Goal: Task Accomplishment & Management: Complete application form

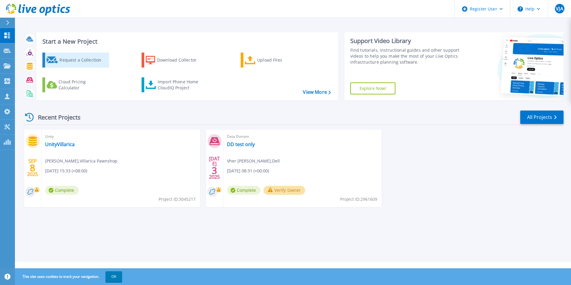
click at [78, 61] on div "Request a Collection" at bounding box center [83, 60] width 48 height 12
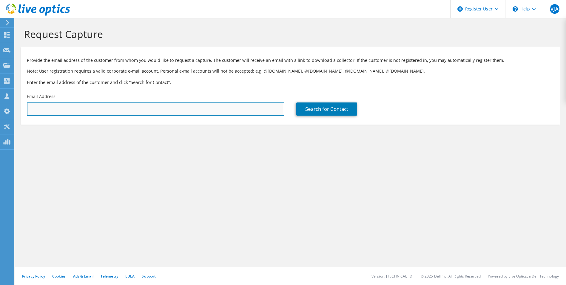
drag, startPoint x: 0, startPoint y: 0, endPoint x: 141, endPoint y: 112, distance: 180.7
click at [145, 109] on input "text" at bounding box center [156, 108] width 258 height 13
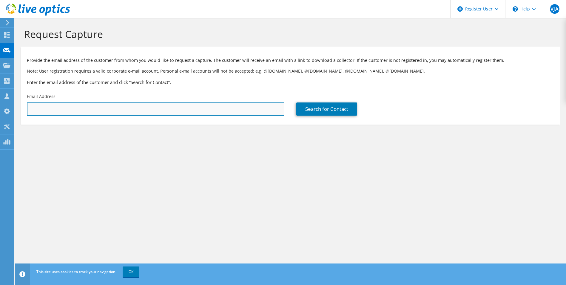
drag, startPoint x: 189, startPoint y: 106, endPoint x: 180, endPoint y: 112, distance: 11.8
click at [189, 106] on input "text" at bounding box center [156, 108] width 258 height 13
type input "grace.cavas@villaricapawnshop.com"
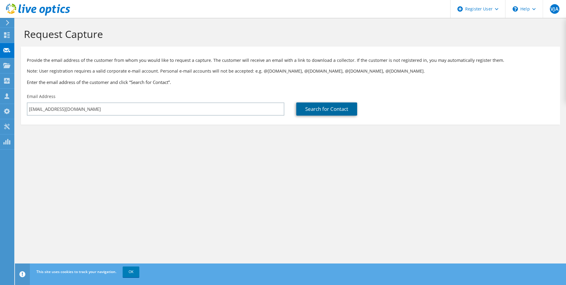
click at [335, 112] on link "Search for Contact" at bounding box center [326, 108] width 61 height 13
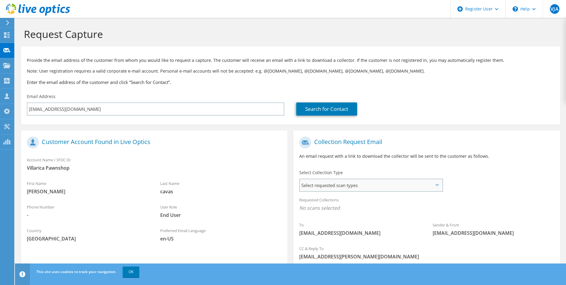
click at [355, 186] on span "Select requested scan types" at bounding box center [371, 185] width 142 height 12
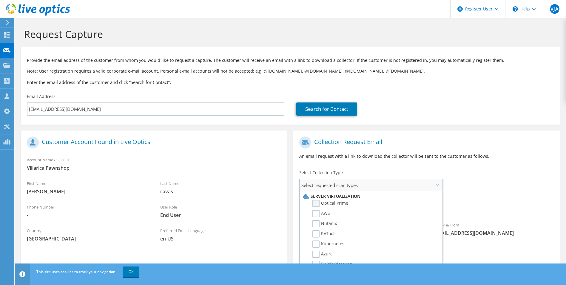
click at [327, 204] on label "Optical Prime" at bounding box center [330, 203] width 36 height 7
click at [0, 0] on input "Optical Prime" at bounding box center [0, 0] width 0 height 0
click at [523, 175] on div "To grace.cavas@villaricapawnshop.com Sender & From liveoptics@liveoptics.com" at bounding box center [426, 188] width 266 height 110
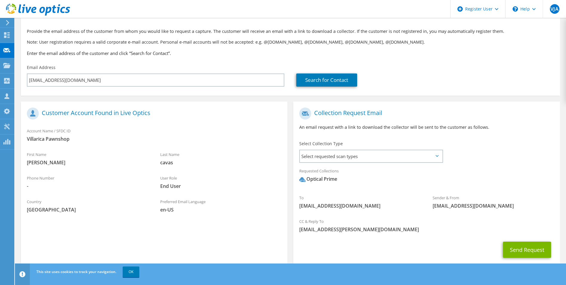
scroll to position [44, 0]
